Goal: Find specific page/section: Find specific page/section

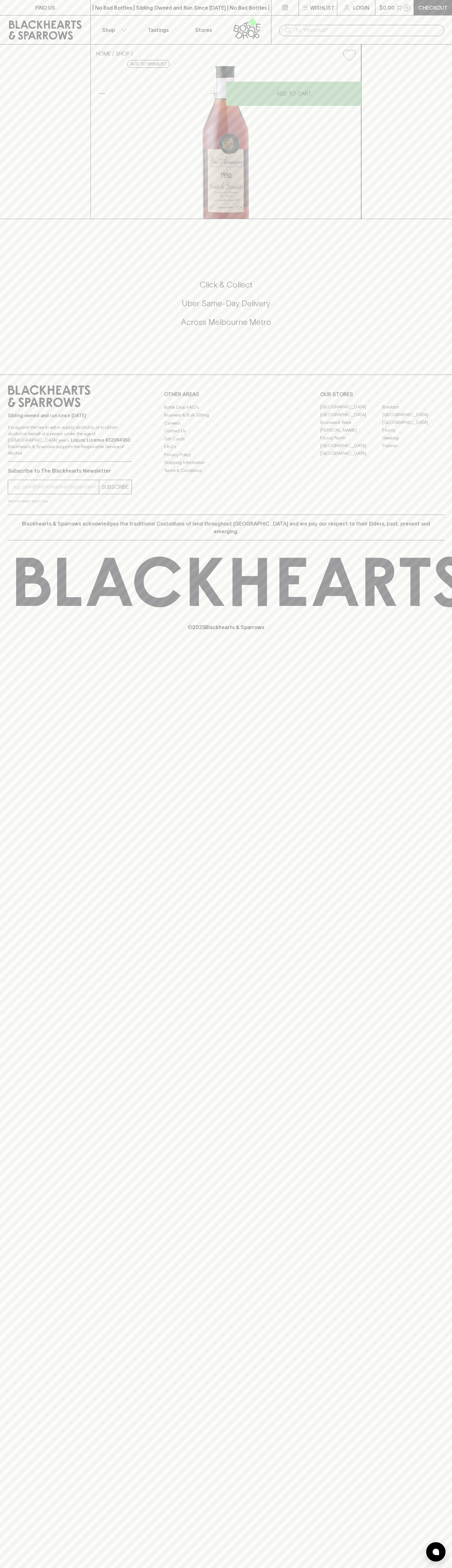
click at [41, 2] on link "FIND US" at bounding box center [45, 7] width 90 height 15
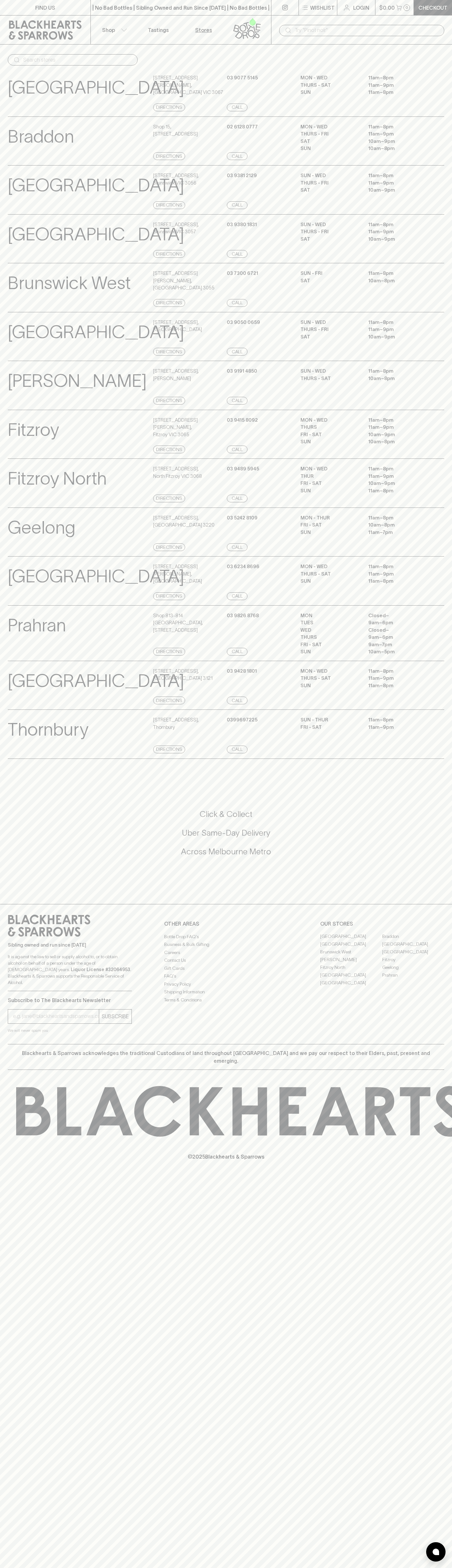
click at [290, 1567] on html "FIND US | No Bad Bottles | Sibling Owned and Run Since [DATE] | No Bad Bottles …" at bounding box center [226, 784] width 452 height 1568
click at [21, 68] on div "​ [GEOGRAPHIC_DATA] View Store Details [STREET_ADDRESS][PERSON_NAME] Directions…" at bounding box center [226, 407] width 452 height 705
